Goal: Transaction & Acquisition: Purchase product/service

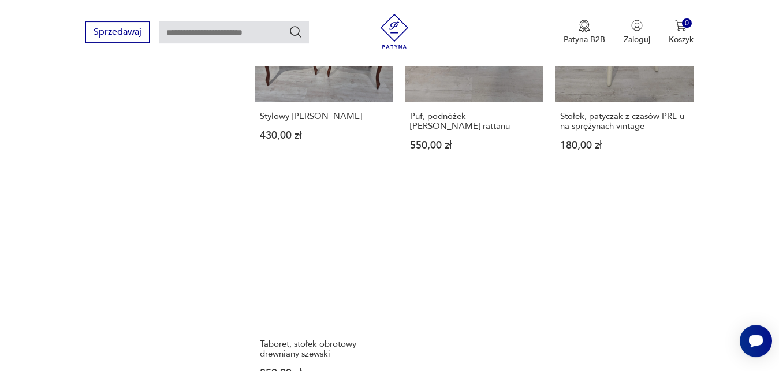
scroll to position [1443, 0]
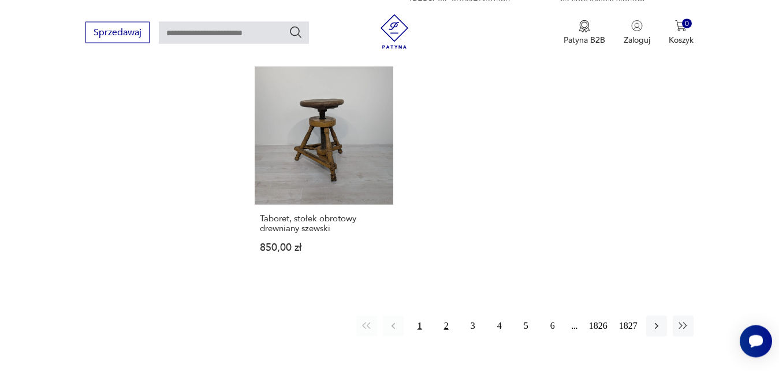
click at [448, 324] on button "2" at bounding box center [446, 325] width 21 height 21
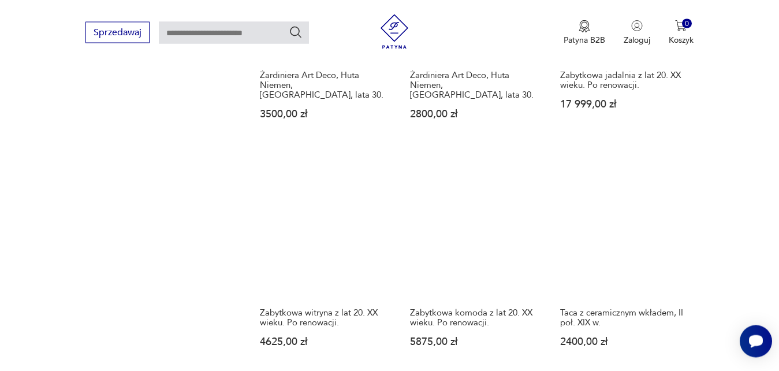
scroll to position [1416, 0]
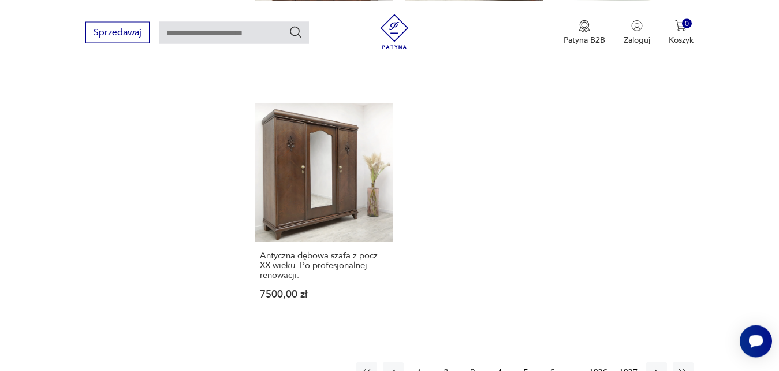
click at [473, 362] on button "3" at bounding box center [472, 372] width 21 height 21
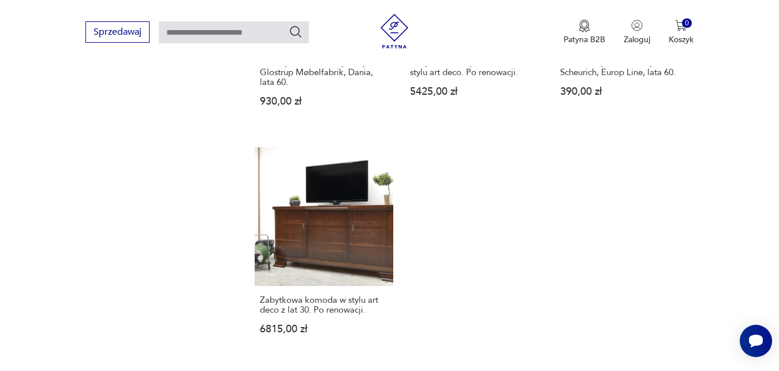
scroll to position [1479, 0]
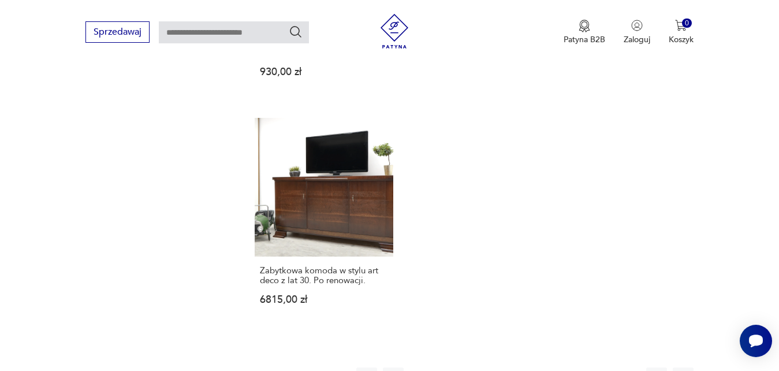
click at [496, 367] on button "4" at bounding box center [499, 377] width 21 height 21
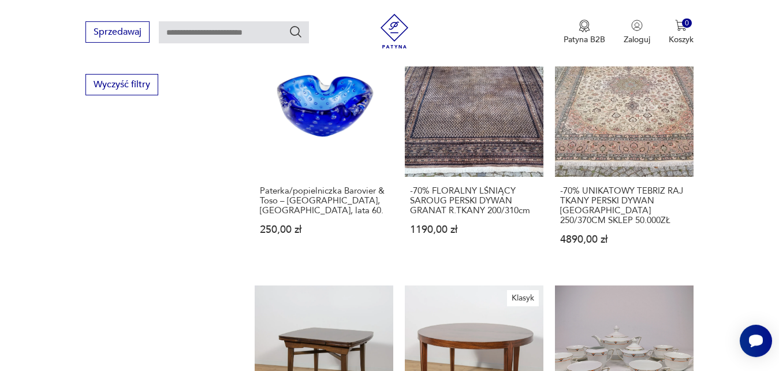
scroll to position [787, 0]
click at [623, 184] on div "-70% UNIKATOWY TEBRIZ RAJ TKANY PERSKI DYWAN IRAN 250/370CM SKLEP 50.000ZŁ 4890…" at bounding box center [624, 223] width 139 height 90
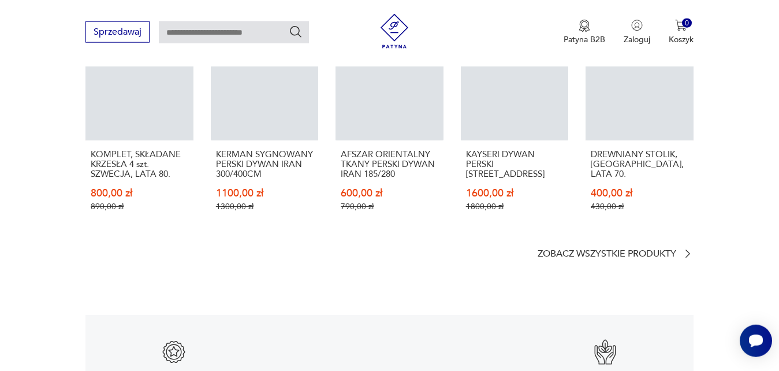
scroll to position [1570, 0]
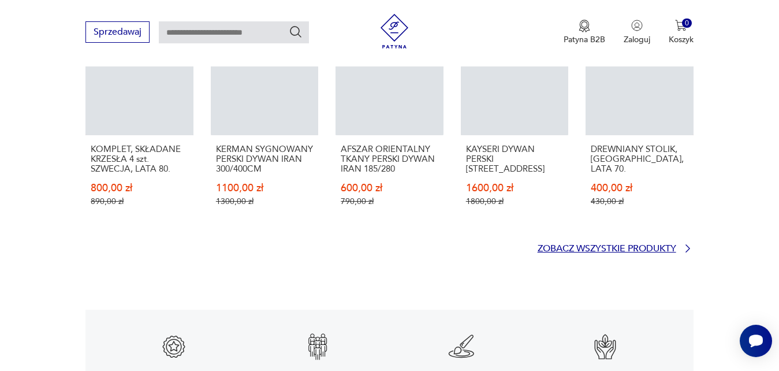
click at [664, 245] on p "Zobacz wszystkie produkty" at bounding box center [606, 249] width 139 height 8
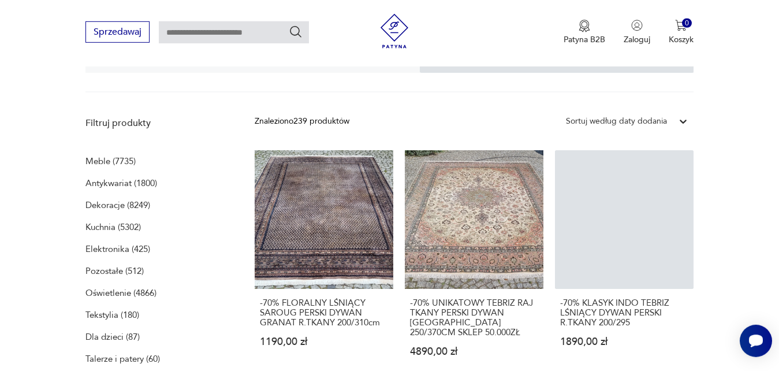
scroll to position [293, 0]
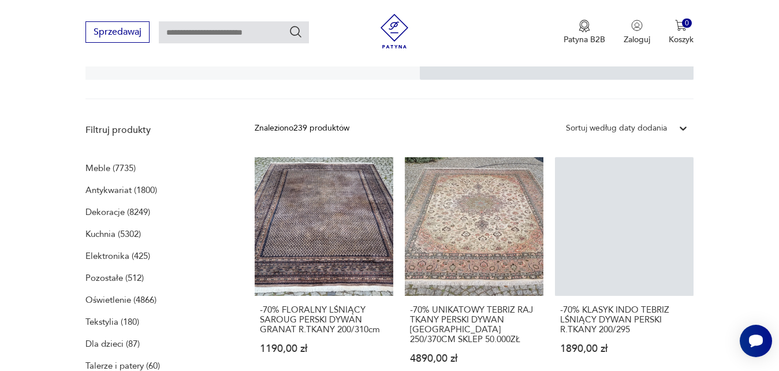
click at [681, 125] on icon at bounding box center [683, 128] width 12 height 12
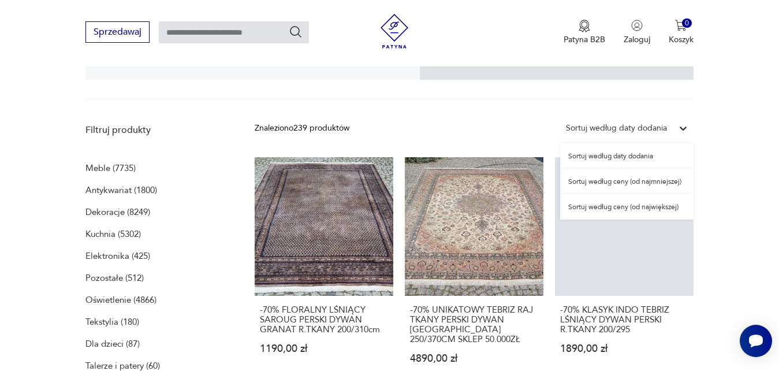
click at [598, 184] on div "Sortuj według ceny (od najmniejszej)" at bounding box center [626, 181] width 133 height 25
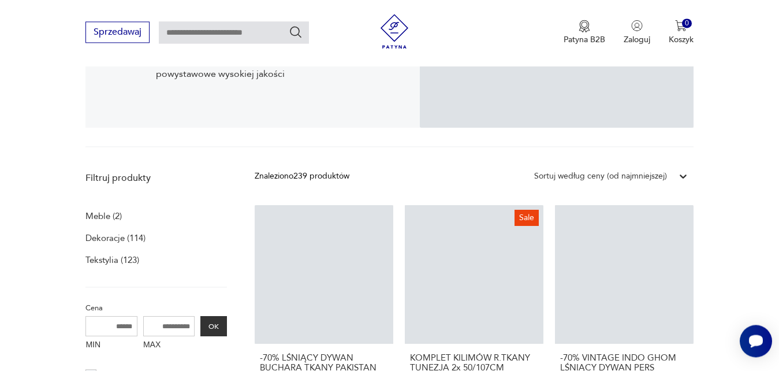
scroll to position [245, 0]
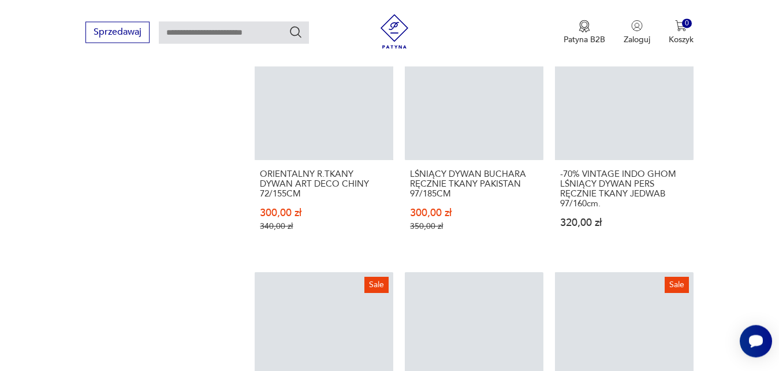
scroll to position [1187, 0]
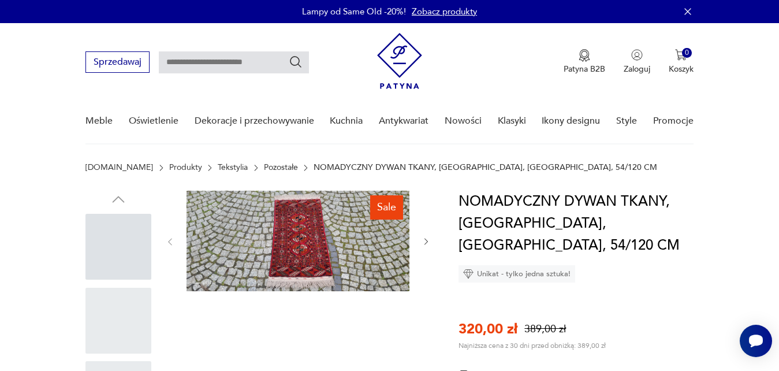
click at [315, 219] on img at bounding box center [297, 240] width 223 height 100
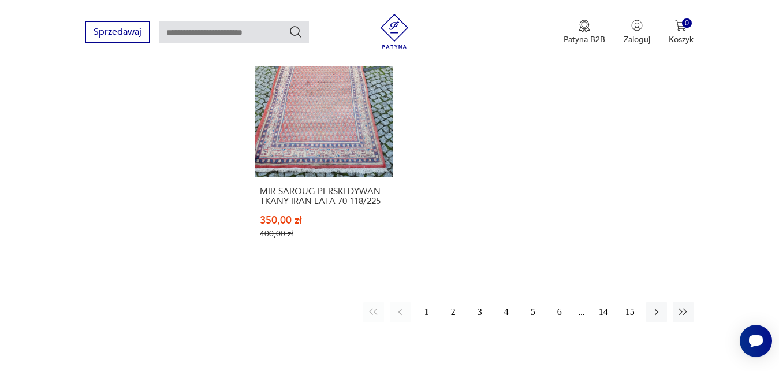
scroll to position [1670, 0]
click at [454, 301] on button "2" at bounding box center [453, 311] width 21 height 21
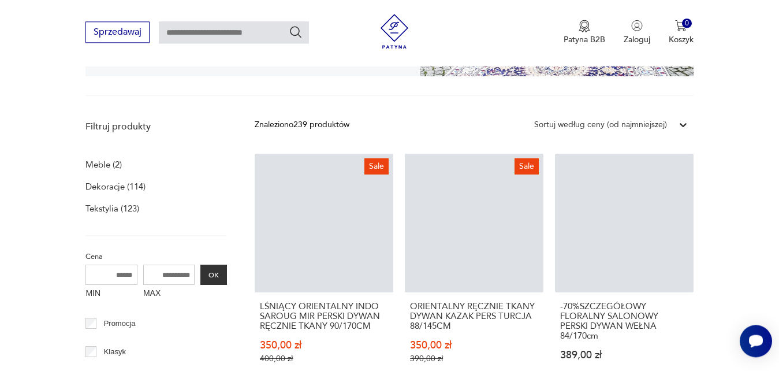
scroll to position [296, 0]
click at [303, 248] on link "Sale LŚNIĄCY ORIENTALNY INDO SAROUG MIR PERSKI DYWAN RĘCZNIE TKANY 90/170CM 350…" at bounding box center [324, 270] width 139 height 232
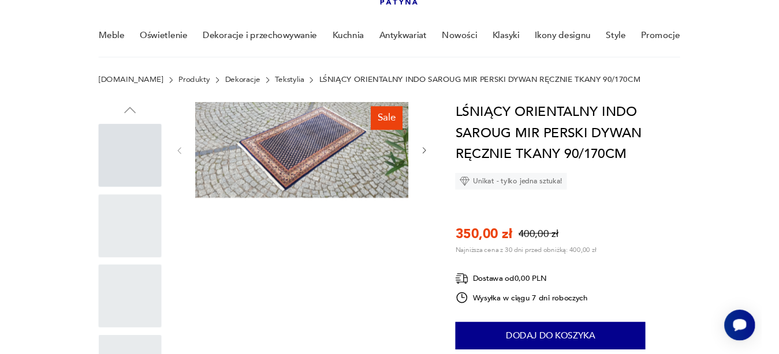
scroll to position [57, 0]
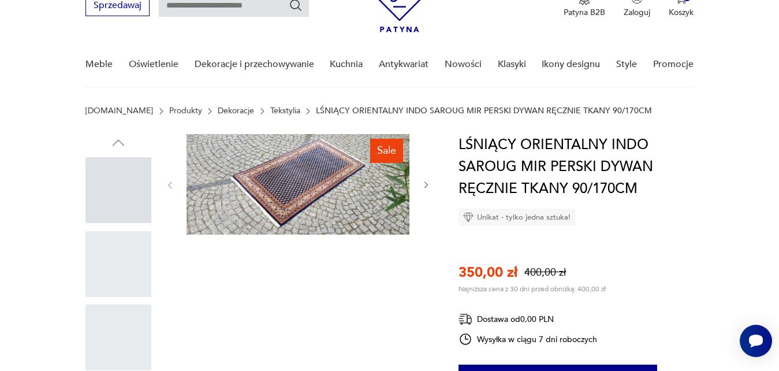
click at [119, 247] on div at bounding box center [118, 264] width 66 height 66
click at [129, 194] on div at bounding box center [118, 190] width 66 height 66
click at [122, 257] on div at bounding box center [118, 264] width 66 height 66
click at [427, 187] on icon "button" at bounding box center [426, 185] width 10 height 10
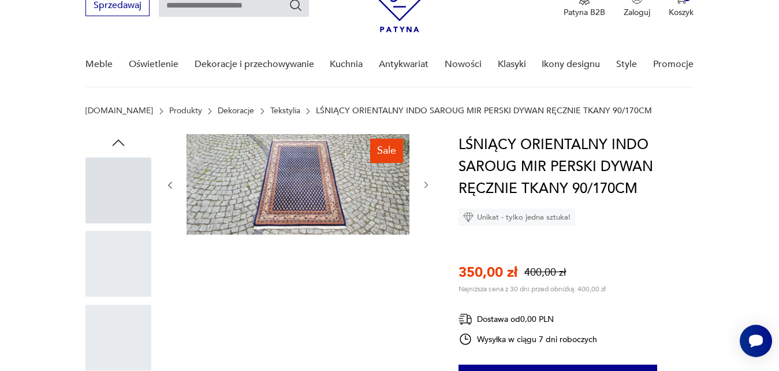
click at [167, 189] on icon "button" at bounding box center [170, 185] width 10 height 10
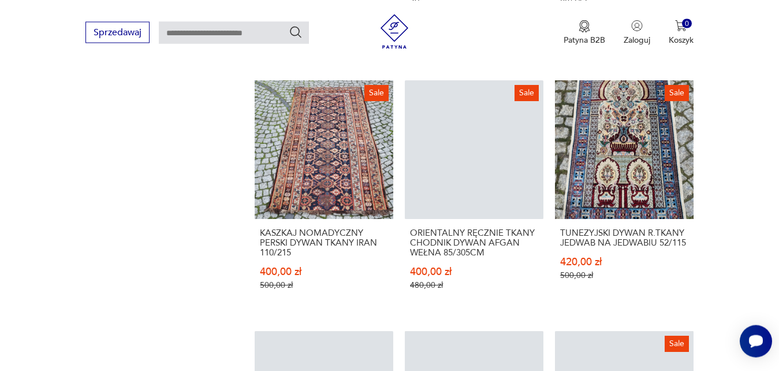
scroll to position [1405, 0]
